Goal: Information Seeking & Learning: Compare options

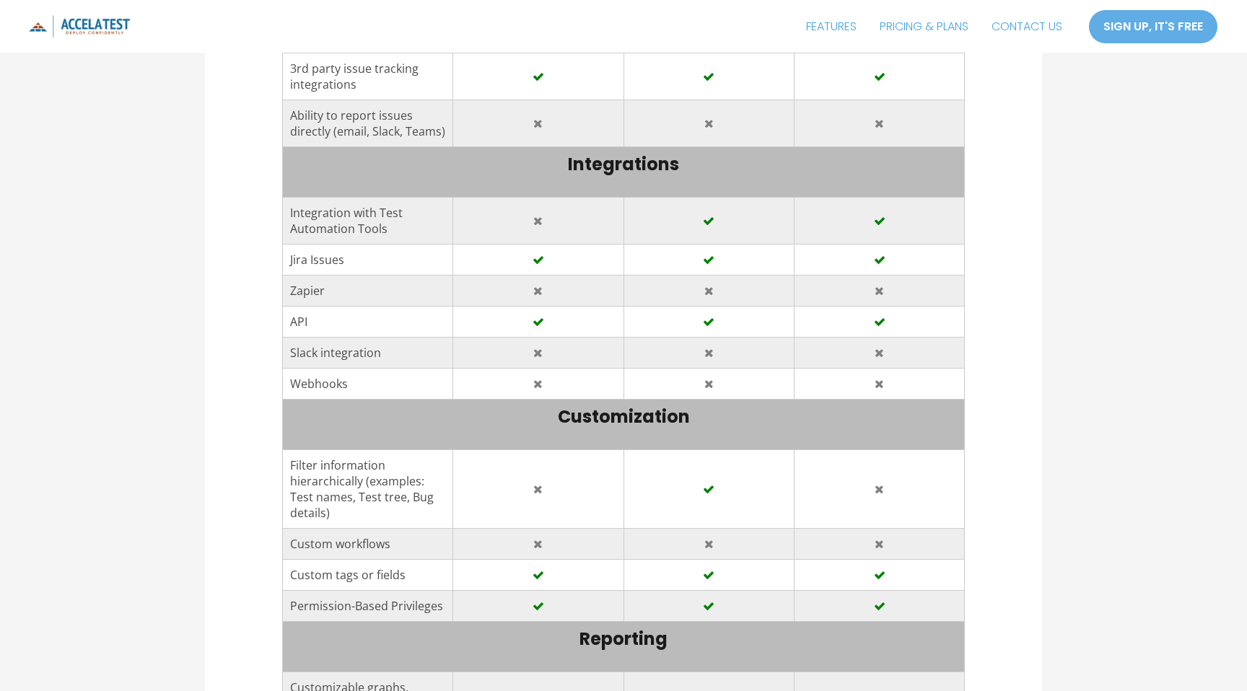
scroll to position [2678, 0]
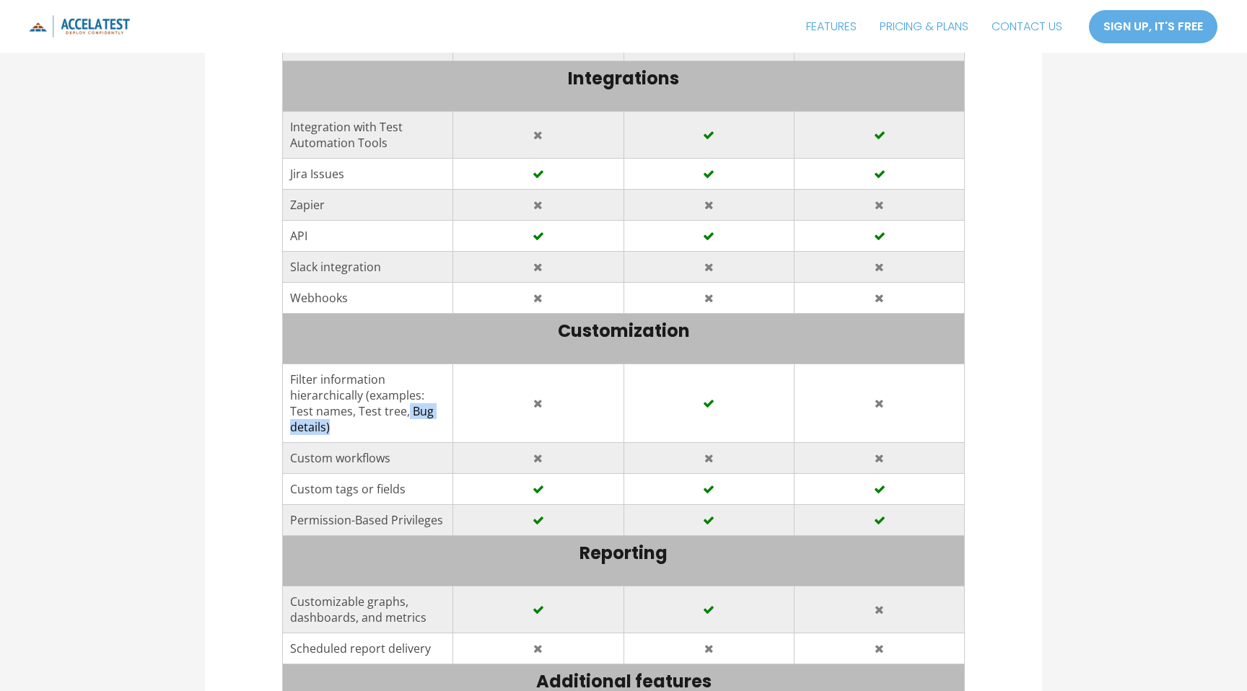
drag, startPoint x: 326, startPoint y: 360, endPoint x: 482, endPoint y: 384, distance: 157.7
click at [482, 384] on tr "Filter information hierarchically (examples: Test names, Test tree, Bug details)" at bounding box center [623, 403] width 683 height 79
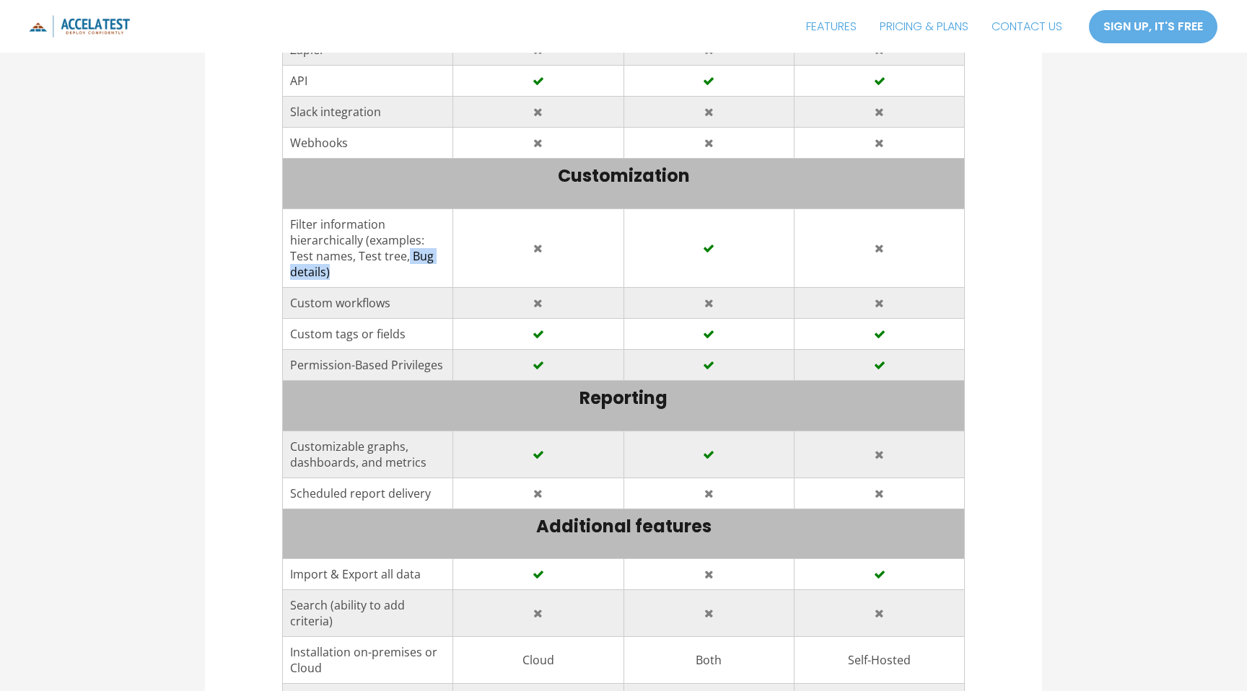
scroll to position [2838, 0]
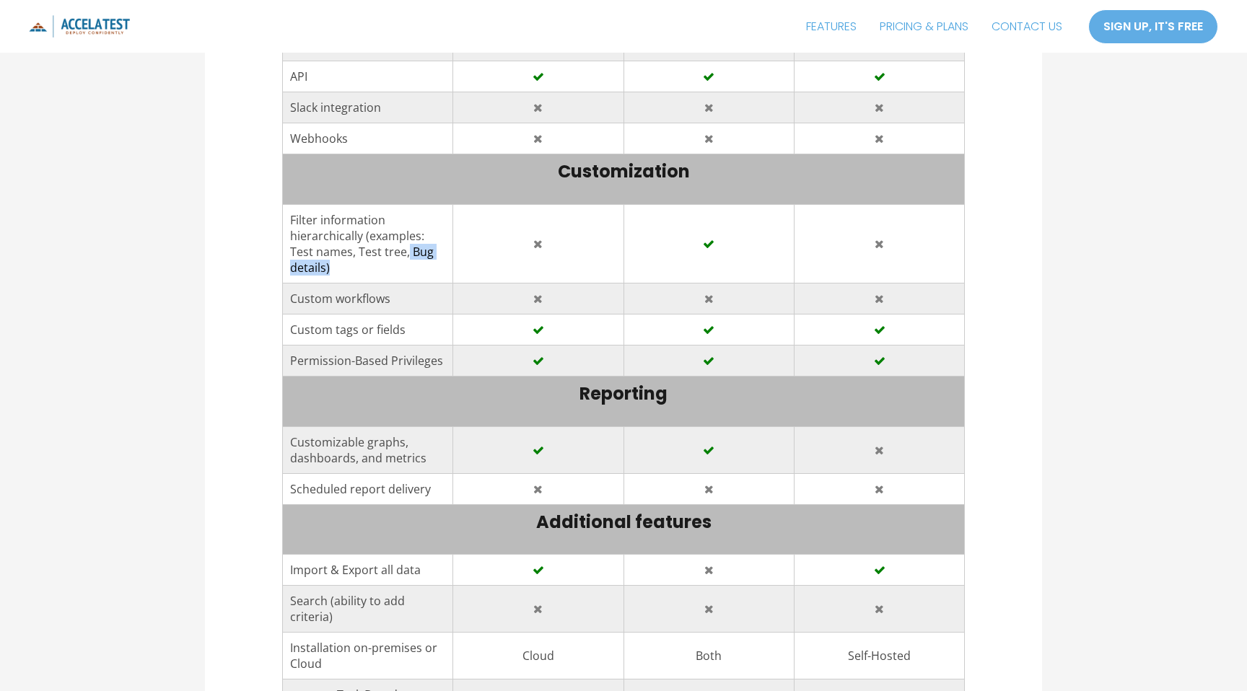
drag, startPoint x: 284, startPoint y: 240, endPoint x: 956, endPoint y: 424, distance: 696.9
click at [966, 421] on article "Kiwi TCMS vs TestLink Comparison in [DATE] Comparisons / By [PERSON_NAME] / [DA…" at bounding box center [623, 84] width 837 height 5645
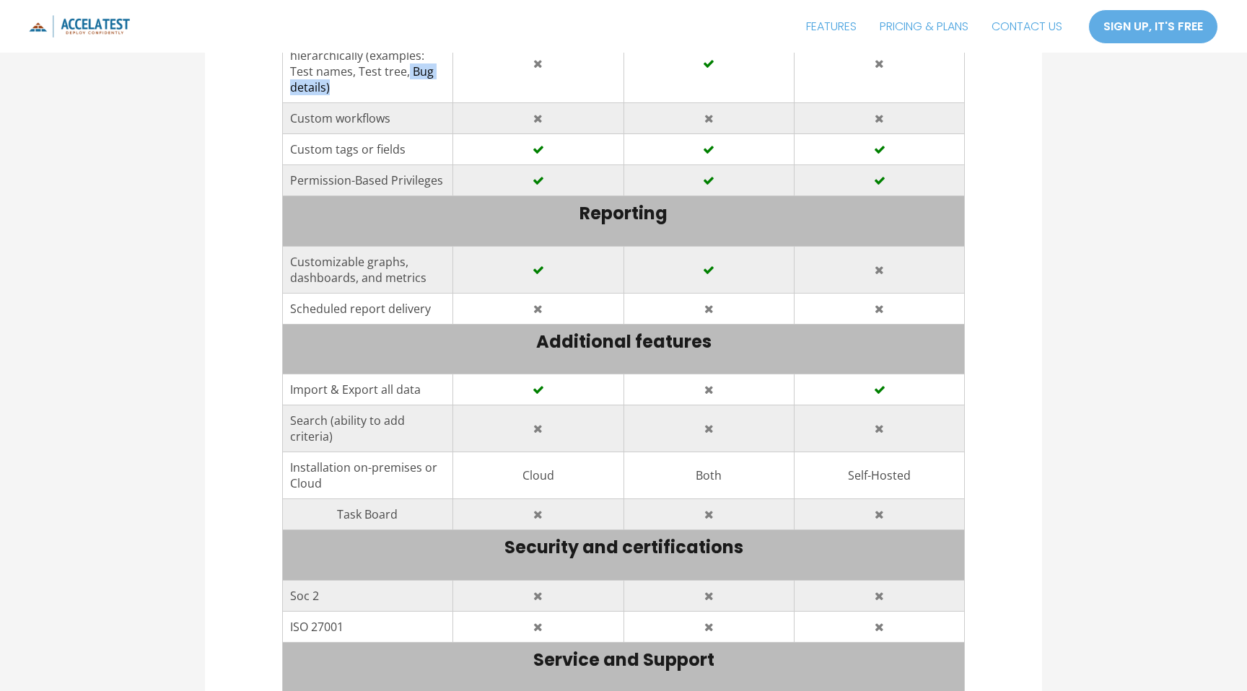
scroll to position [3035, 0]
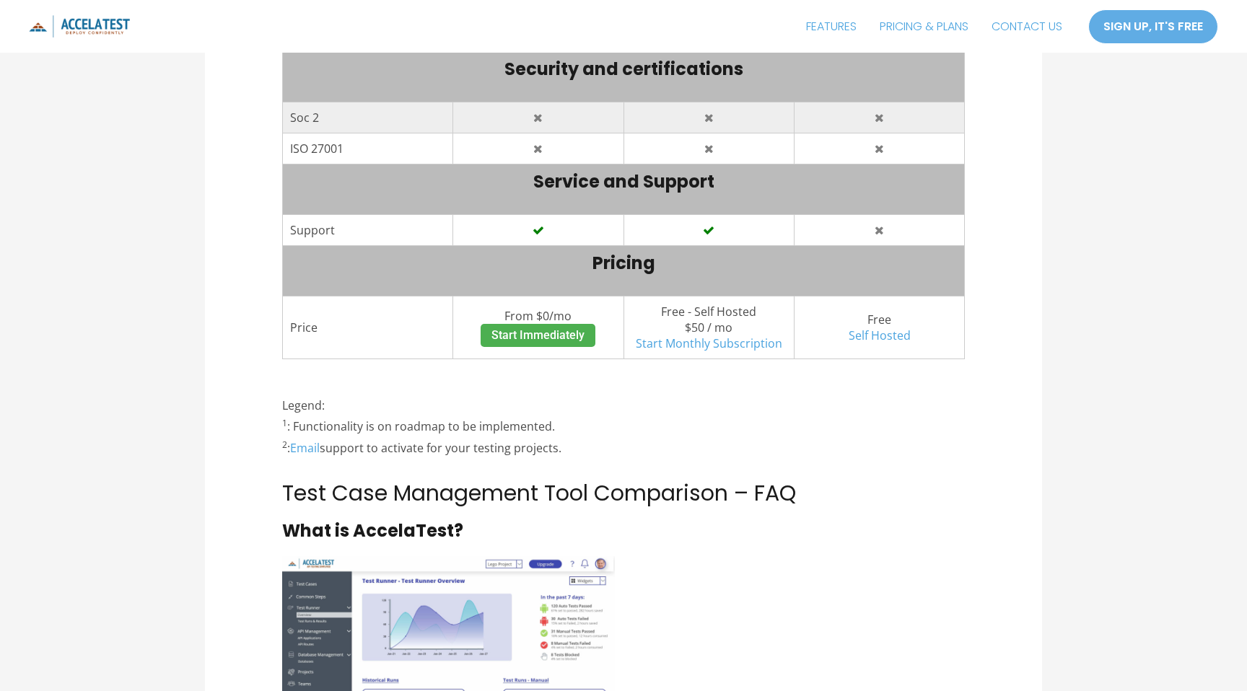
scroll to position [3500, 0]
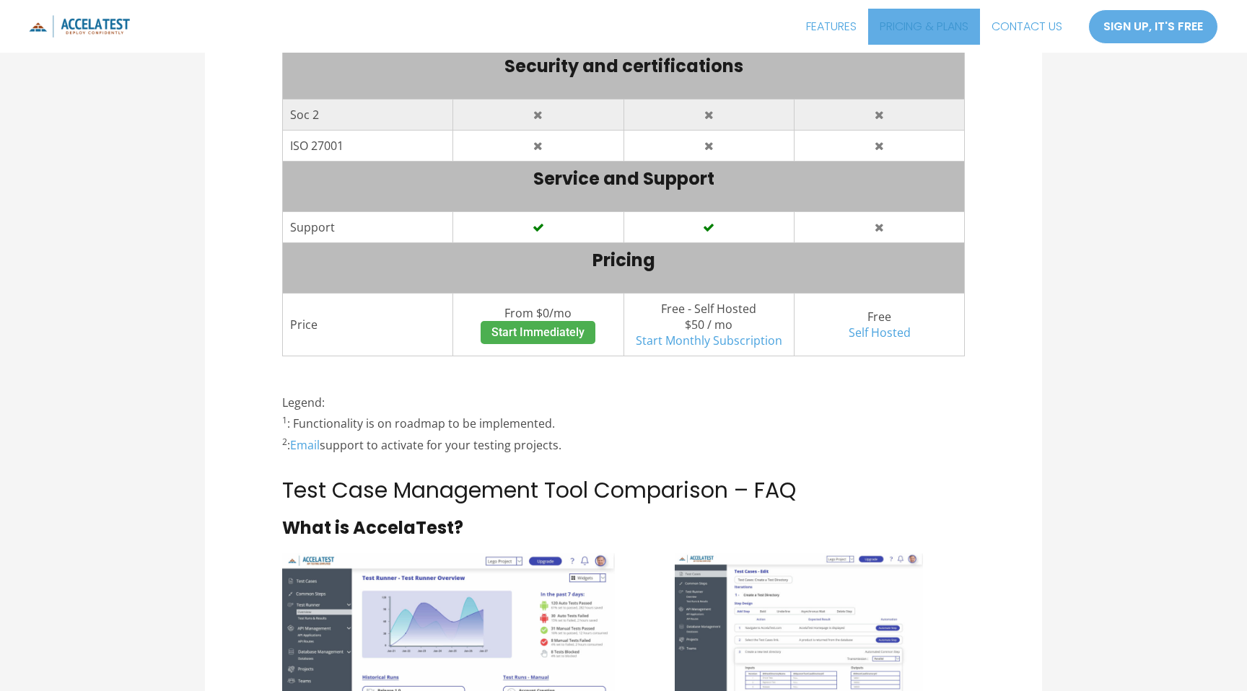
click at [940, 18] on link "PRICING & PLANS" at bounding box center [924, 27] width 112 height 36
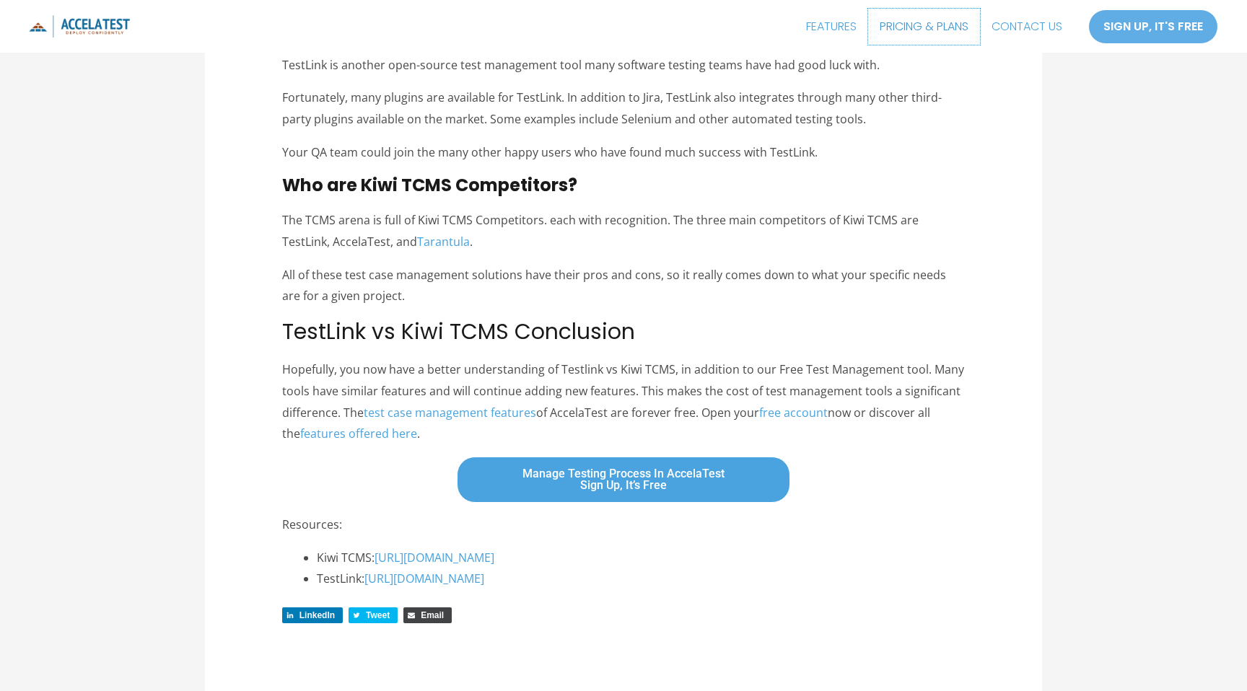
scroll to position [4899, 0]
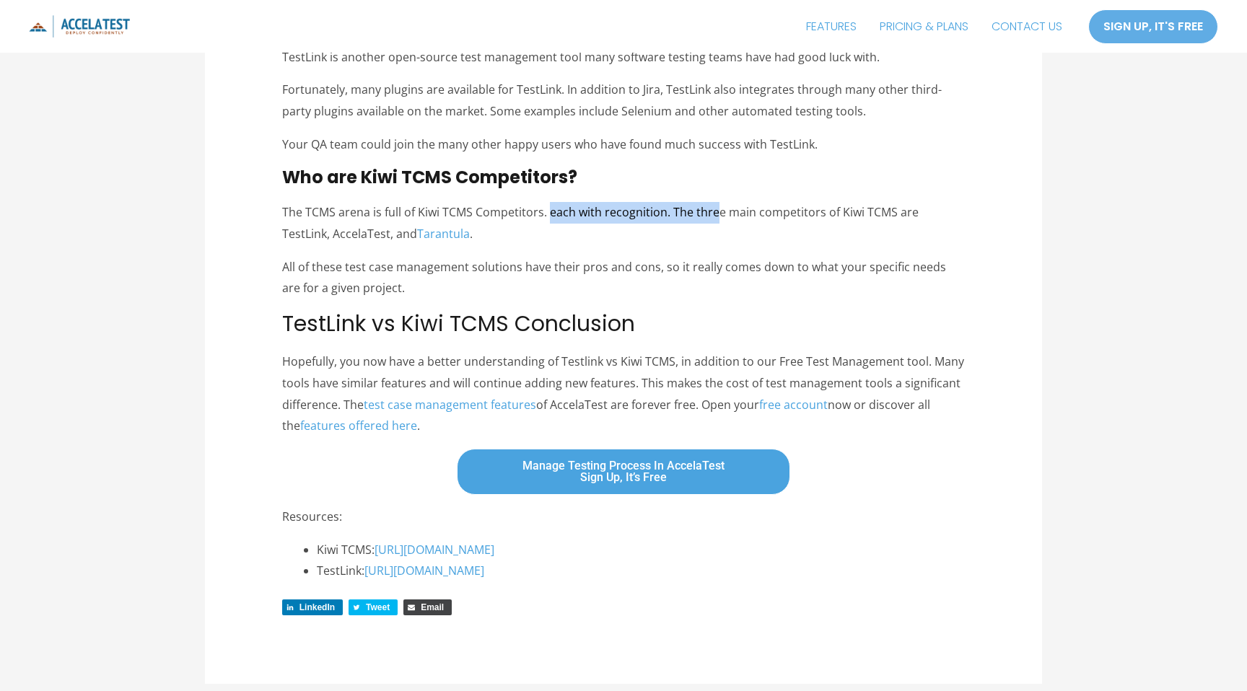
drag, startPoint x: 548, startPoint y: 169, endPoint x: 713, endPoint y: 163, distance: 165.4
click at [715, 202] on p "The TCMS arena is full of Kiwi TCMS Competitors. each with recognition. The thr…" at bounding box center [623, 223] width 683 height 43
drag, startPoint x: 843, startPoint y: 170, endPoint x: 904, endPoint y: 170, distance: 61.3
click at [904, 202] on p "The TCMS arena is full of Kiwi TCMS Competitors. each with recognition. The thr…" at bounding box center [623, 223] width 683 height 43
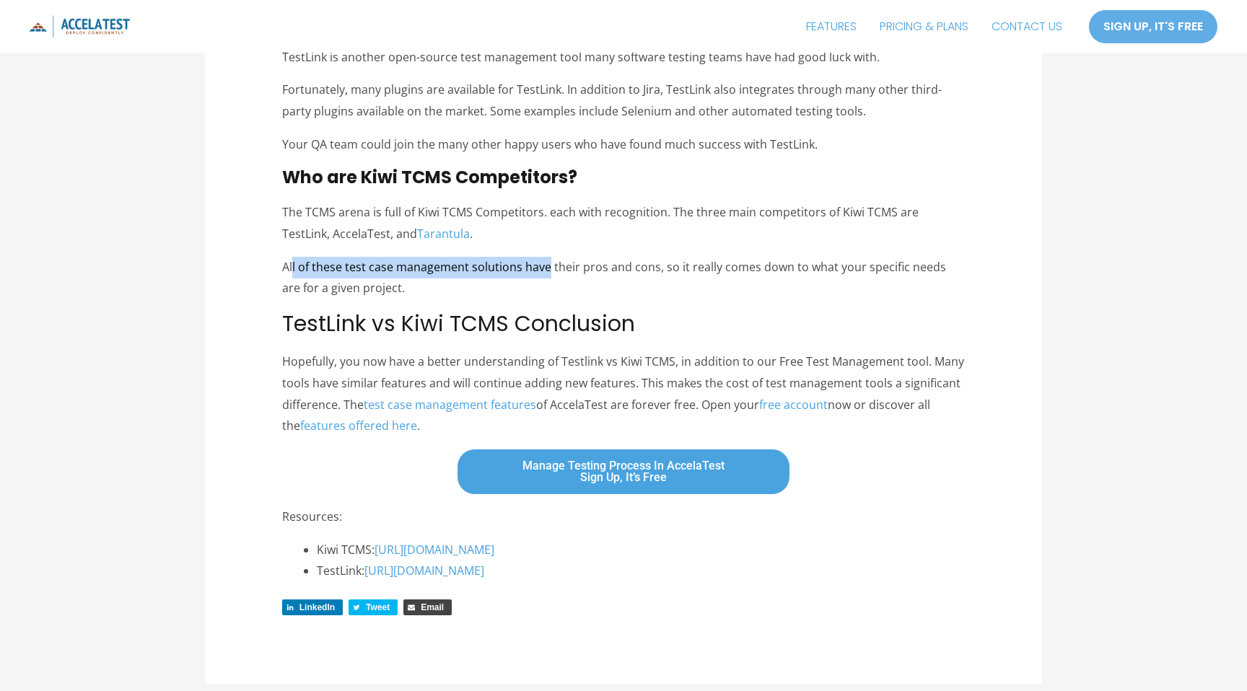
drag, startPoint x: 292, startPoint y: 225, endPoint x: 546, endPoint y: 230, distance: 253.4
click at [546, 257] on p "All of these test case management solutions have their pros and cons, so it rea…" at bounding box center [623, 278] width 683 height 43
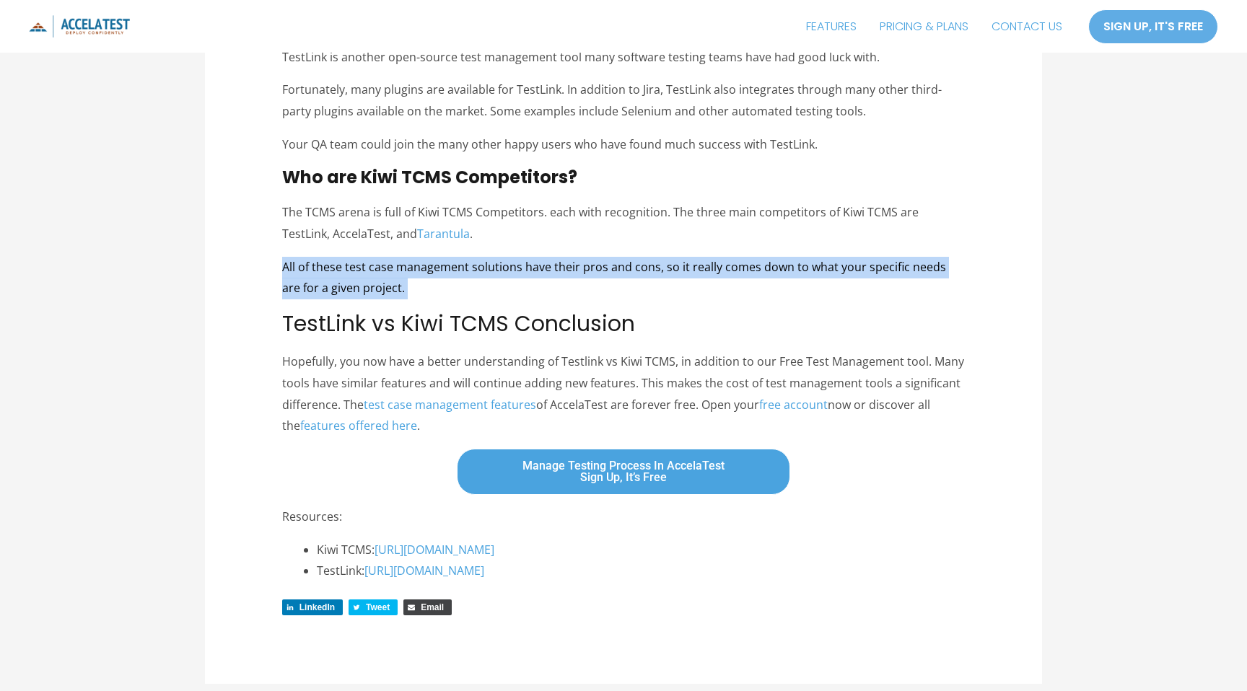
click at [546, 257] on p "All of these test case management solutions have their pros and cons, so it rea…" at bounding box center [623, 278] width 683 height 43
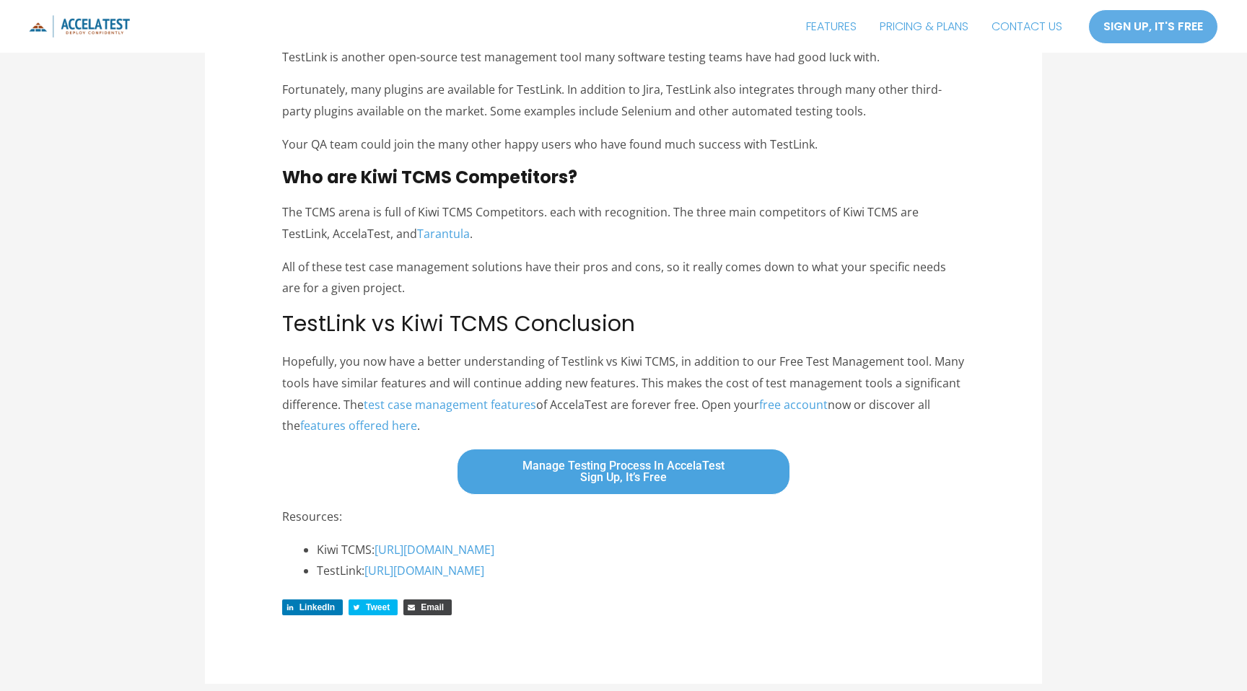
click at [294, 351] on p "Hopefully, you now have a better understanding of Testlink vs Kiwi TCMS, in add…" at bounding box center [623, 394] width 683 height 86
click at [372, 351] on p "Hopefully, you now have a better understanding of Testlink vs Kiwi TCMS, in add…" at bounding box center [623, 394] width 683 height 86
click at [447, 351] on p "Hopefully, you now have a better understanding of Testlink vs Kiwi TCMS, in add…" at bounding box center [623, 394] width 683 height 86
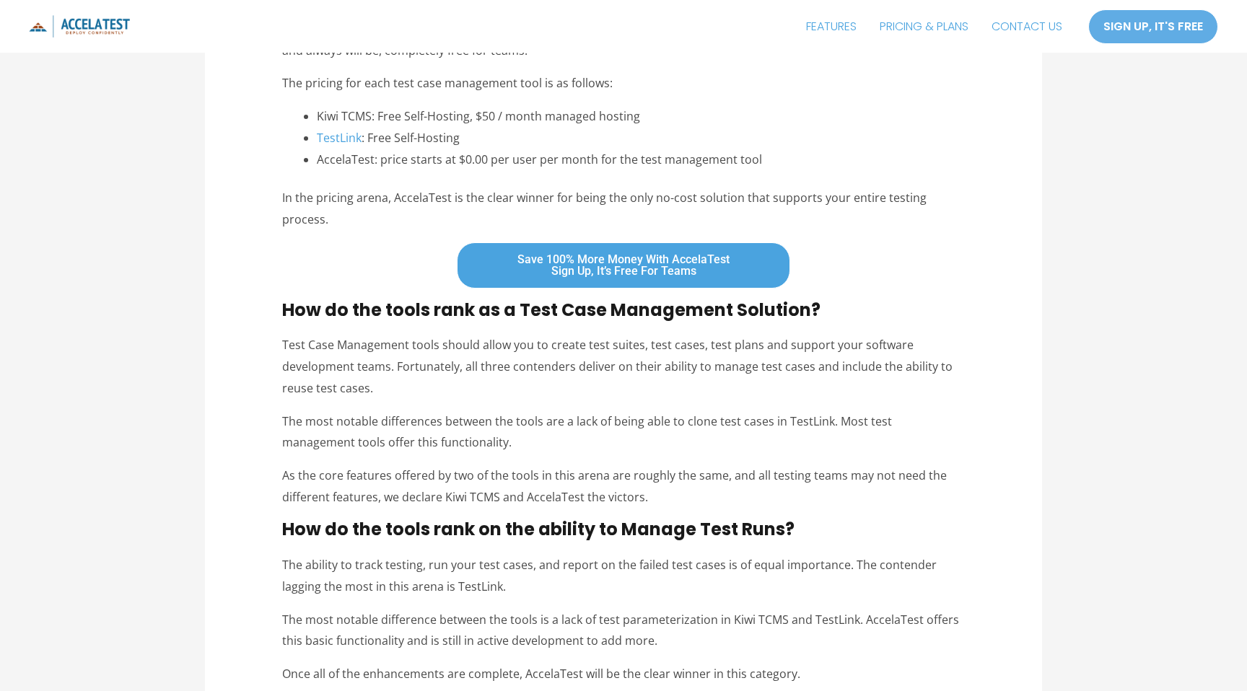
scroll to position [0, 0]
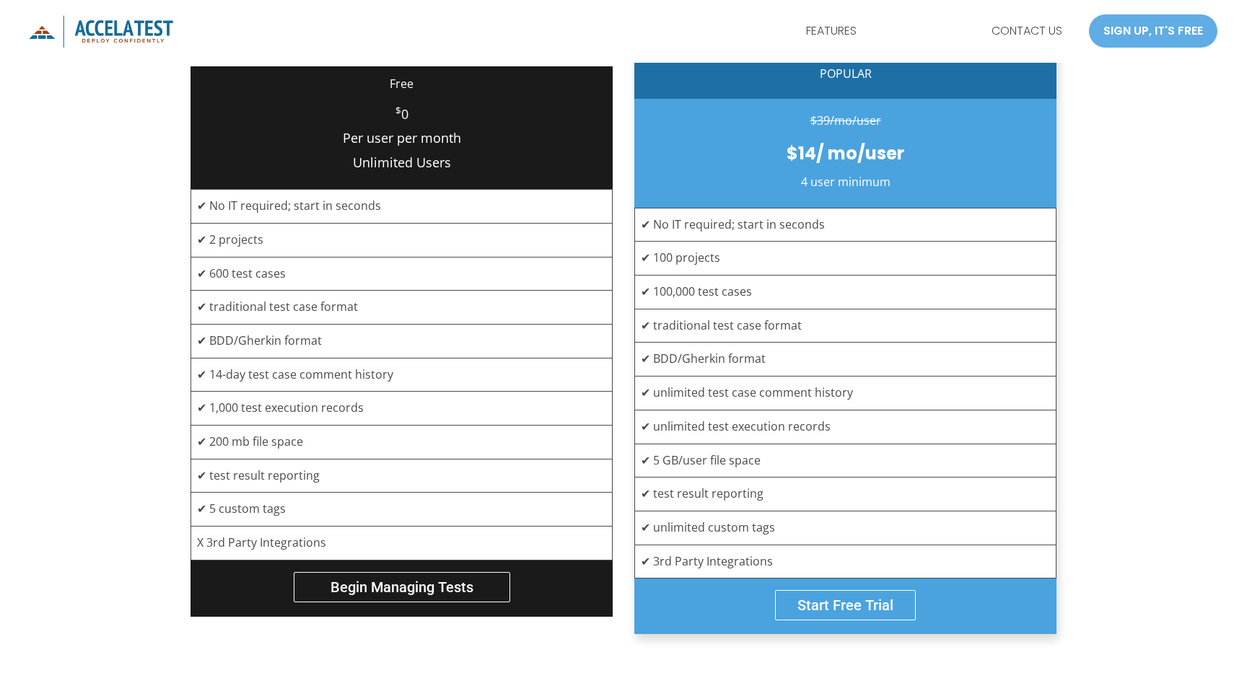
scroll to position [427, 0]
